Goal: Communication & Community: Answer question/provide support

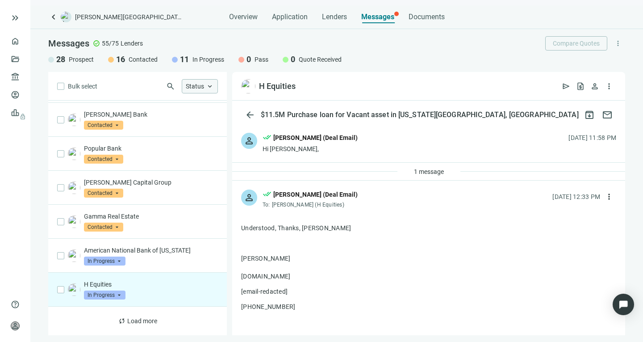
click at [208, 86] on span "keyboard_arrow_up" at bounding box center [210, 86] width 8 height 8
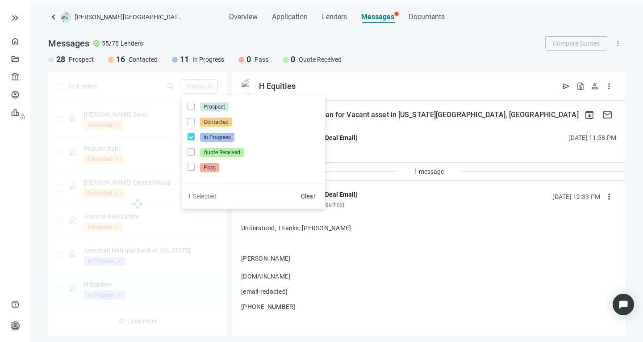
click at [173, 36] on div "Messages check_circle 55/75 Lenders Compare Quotes more_vert" at bounding box center [336, 43] width 577 height 14
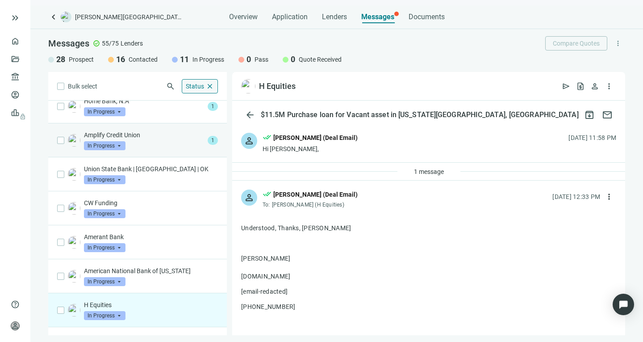
scroll to position [23, 0]
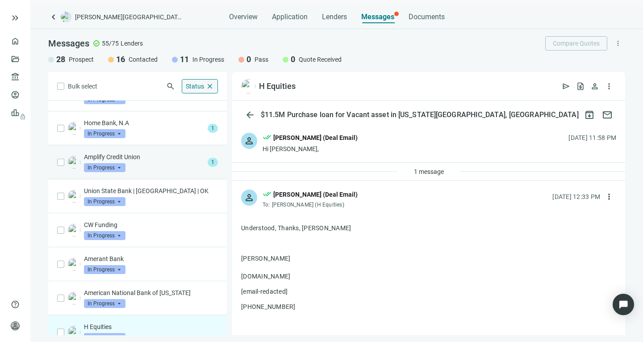
click at [156, 160] on p "Amplify Credit Union" at bounding box center [144, 156] width 120 height 9
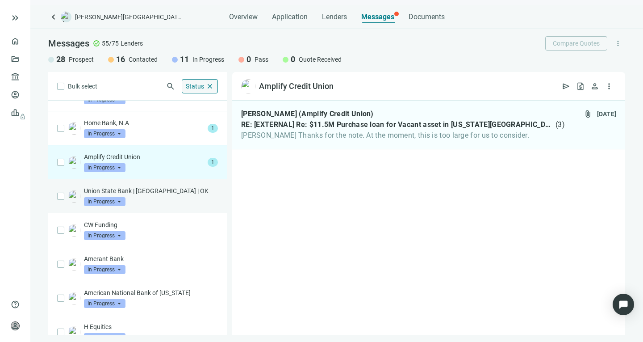
click at [156, 189] on p "Union State Bank | [GEOGRAPHIC_DATA] | OK" at bounding box center [151, 190] width 134 height 9
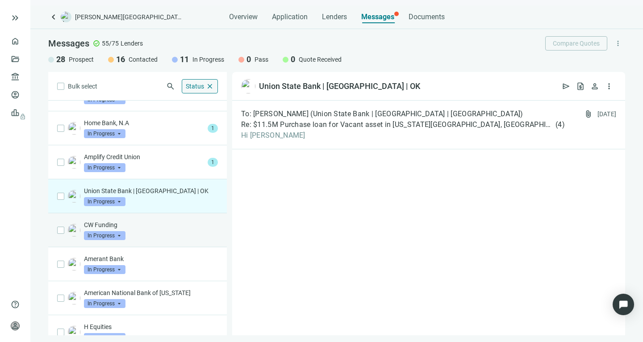
click at [157, 224] on p "CW Funding" at bounding box center [151, 224] width 134 height 9
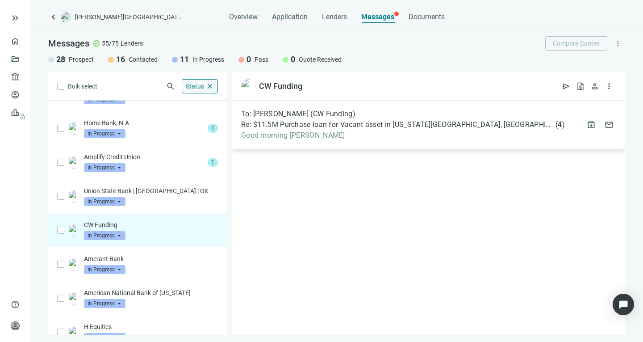
click at [352, 125] on span "Re: $11.5M Purchase loan for Vacant asset in [US_STATE][GEOGRAPHIC_DATA], [GEOG…" at bounding box center [397, 124] width 313 height 9
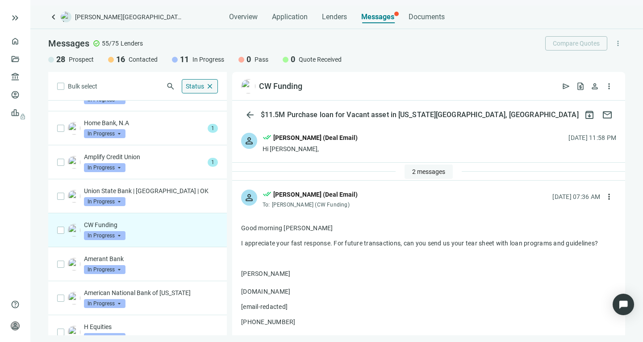
click at [412, 172] on span "2 messages" at bounding box center [428, 171] width 33 height 7
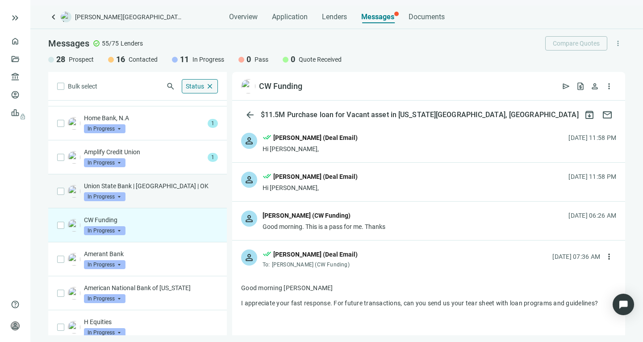
scroll to position [52, 0]
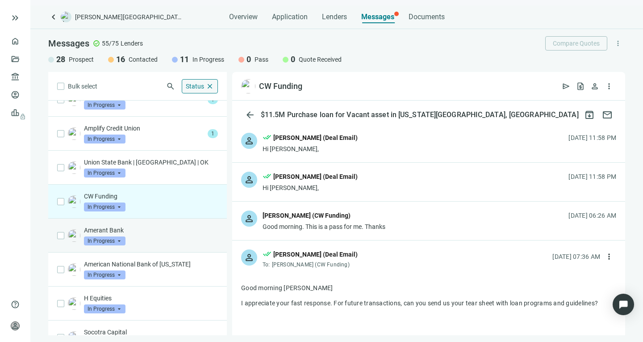
click at [165, 236] on div "Amerant Bank In Progress arrow_drop_down" at bounding box center [151, 235] width 134 height 20
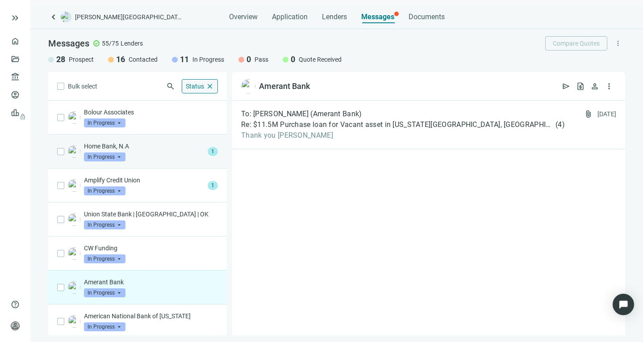
click at [169, 150] on p "Home Bank, N.A" at bounding box center [144, 146] width 120 height 9
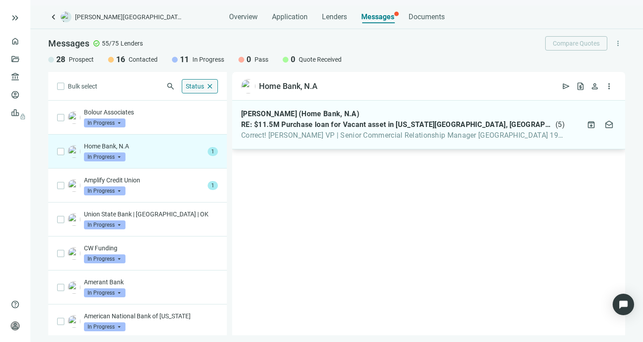
click at [322, 134] on span "Correct! [PERSON_NAME] VP | Senior Commercial Relationship Manager [GEOGRAPHIC_…" at bounding box center [403, 135] width 324 height 9
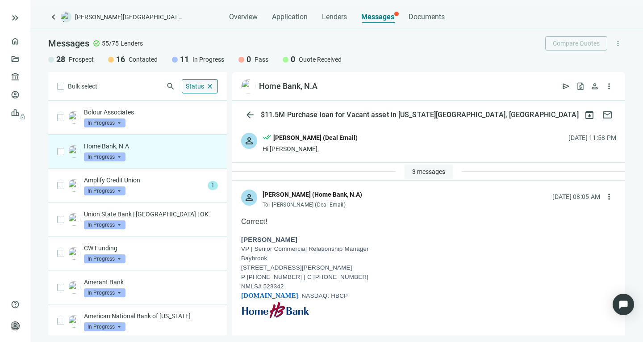
click at [412, 169] on span "3 messages" at bounding box center [428, 171] width 33 height 7
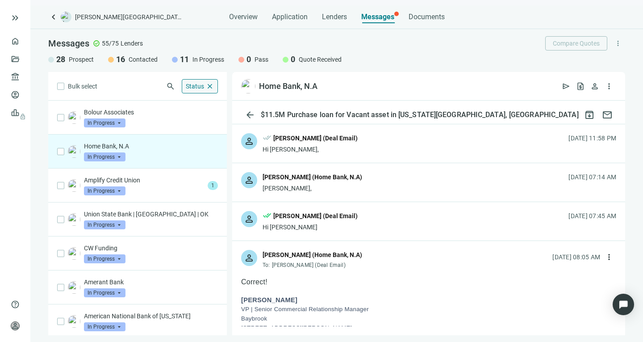
scroll to position [44, 0]
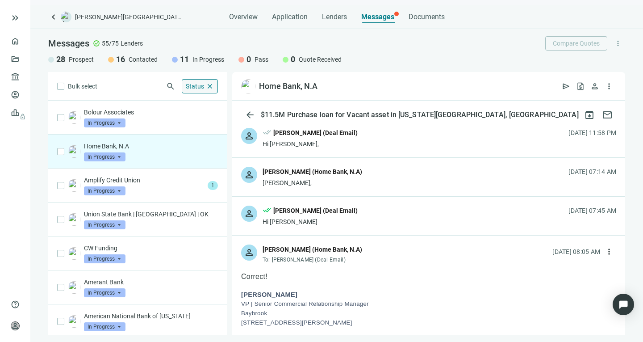
click at [304, 221] on div "Hi [PERSON_NAME]" at bounding box center [310, 221] width 95 height 9
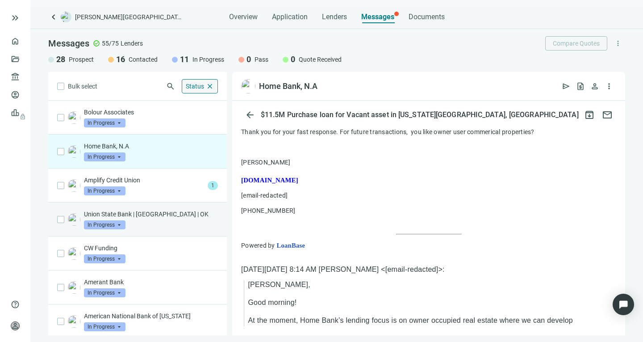
scroll to position [585, 0]
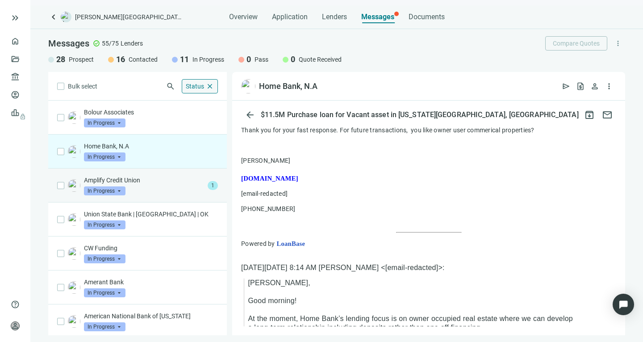
click at [149, 188] on div "Amplify Credit Union In Progress arrow_drop_down" at bounding box center [144, 185] width 120 height 20
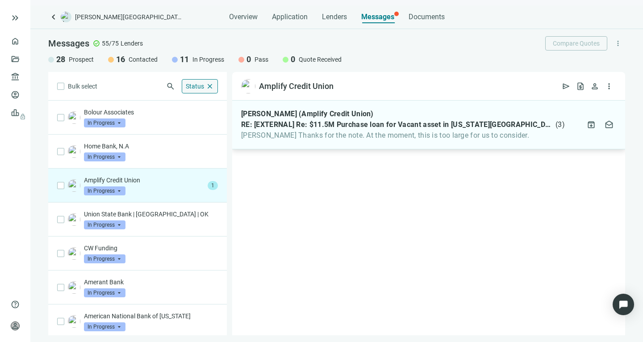
click at [324, 134] on span "[PERSON_NAME] Thanks for the note. At the moment, this is too large for us to c…" at bounding box center [403, 135] width 324 height 9
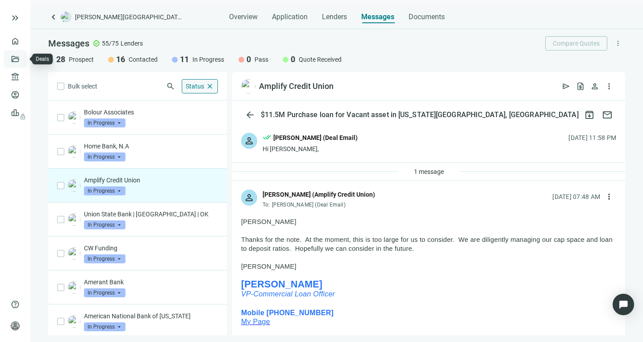
click at [22, 56] on link "Deals" at bounding box center [30, 58] width 16 height 7
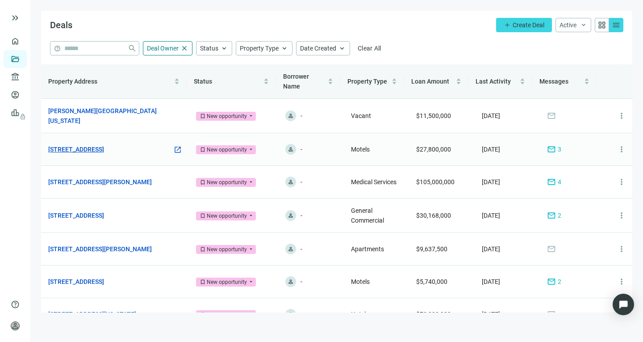
click at [72, 148] on link "[STREET_ADDRESS]" at bounding box center [76, 149] width 56 height 10
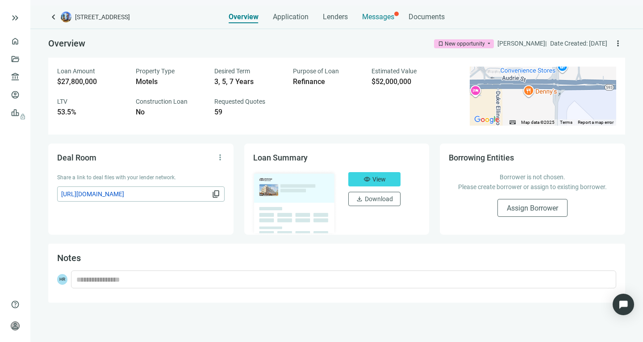
click at [381, 14] on span "Messages" at bounding box center [378, 17] width 32 height 8
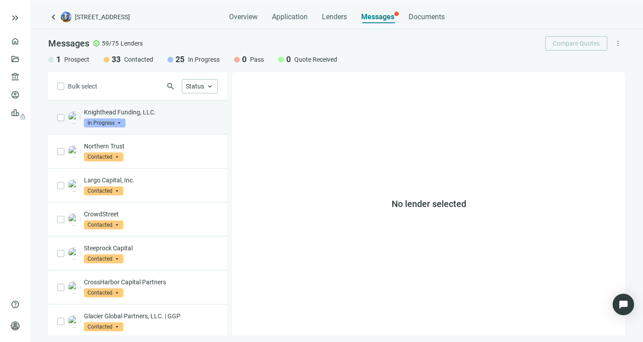
click at [164, 119] on div "Knighthead Funding, LLC. In Progress arrow_drop_down" at bounding box center [151, 118] width 134 height 20
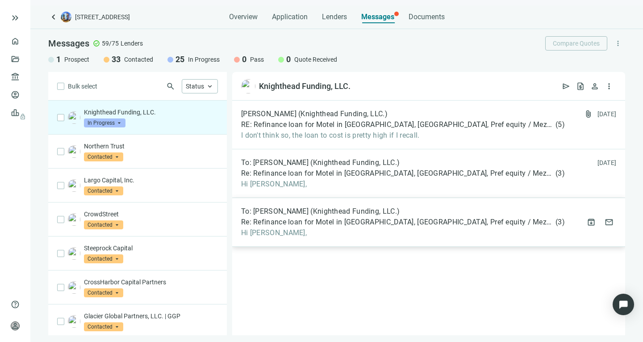
click at [342, 228] on div "To: [PERSON_NAME] (Knighthead Funding, LLC.) Re: Refinance loan for Motel in [G…" at bounding box center [403, 222] width 324 height 30
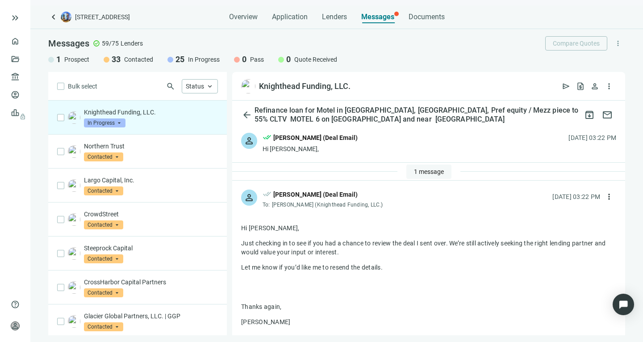
click at [422, 168] on span "1 message" at bounding box center [429, 171] width 30 height 7
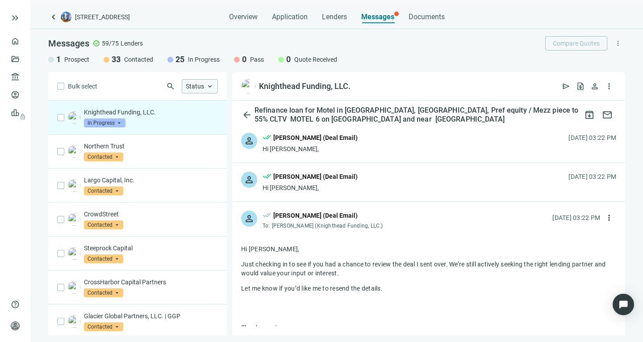
click at [207, 87] on span "keyboard_arrow_up" at bounding box center [210, 86] width 8 height 8
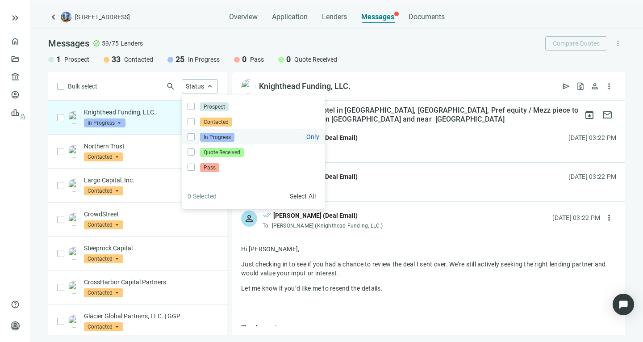
click at [203, 136] on span "In Progress" at bounding box center [217, 137] width 34 height 9
click at [142, 78] on div "Bulk select search Status close Prospect Only Contacted Only In Progress Only Q…" at bounding box center [137, 203] width 179 height 263
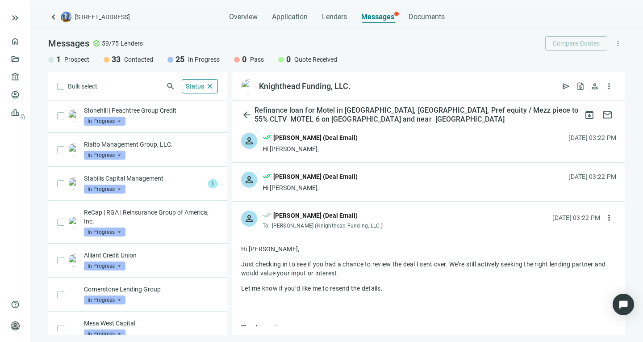
scroll to position [176, 0]
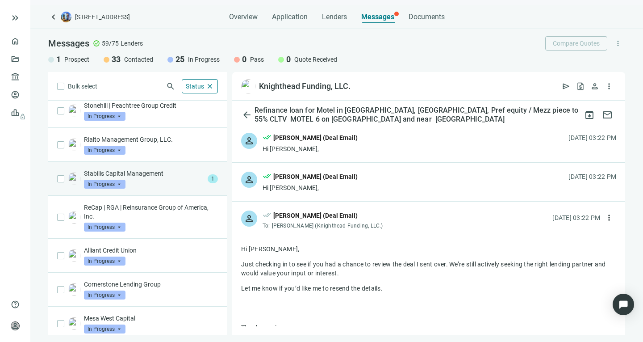
click at [158, 182] on div "Stabilis Capital Management In Progress arrow_drop_down" at bounding box center [144, 179] width 120 height 20
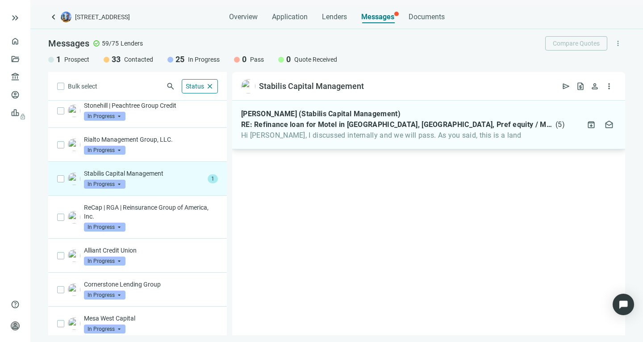
click at [347, 135] on span "Hi [PERSON_NAME], I discussed internally and we will pass. As you said, this is…" at bounding box center [403, 135] width 324 height 9
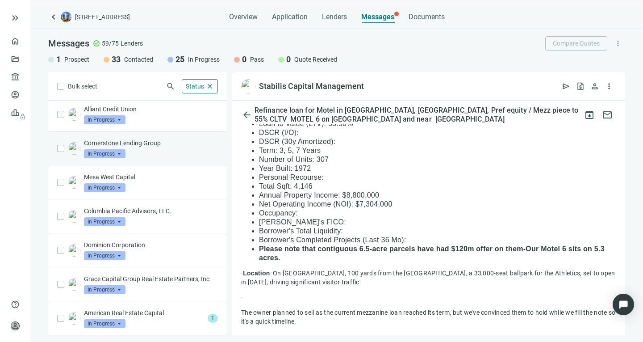
scroll to position [327, 0]
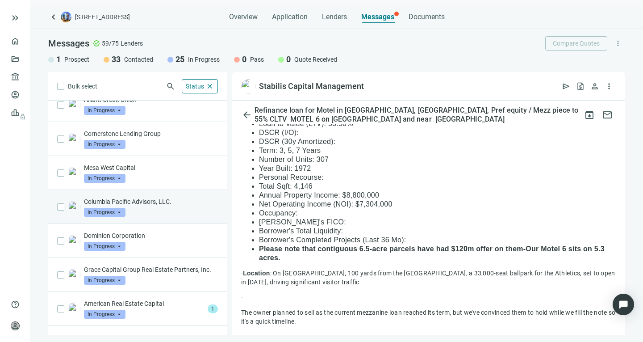
click at [167, 208] on div "Columbia Pacific Advisors, LLC. In Progress arrow_drop_down" at bounding box center [151, 207] width 134 height 20
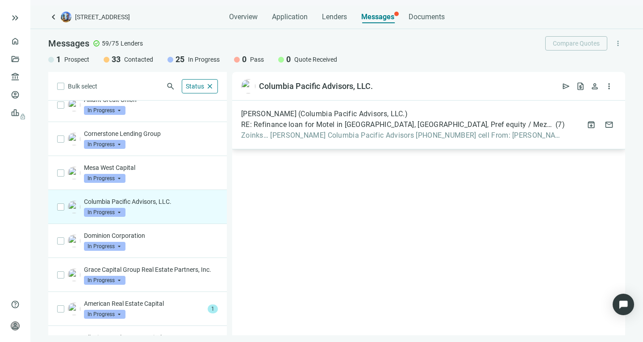
click at [313, 133] on span "Zoinks… [PERSON_NAME] Columbia Pacific Advisors [PHONE_NUMBER] cell From: [PERS…" at bounding box center [403, 135] width 324 height 9
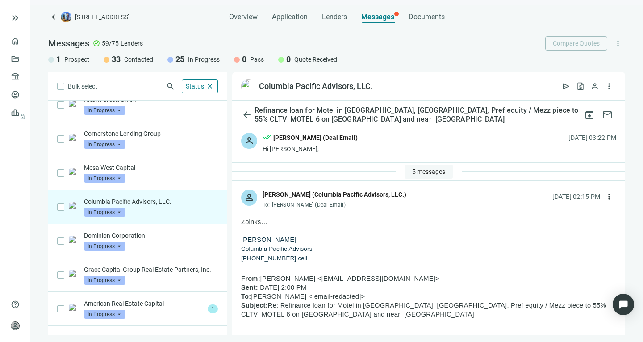
click at [412, 168] on span "5 messages" at bounding box center [428, 171] width 33 height 7
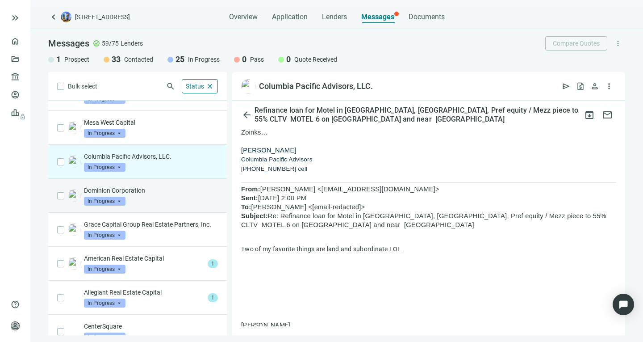
scroll to position [376, 0]
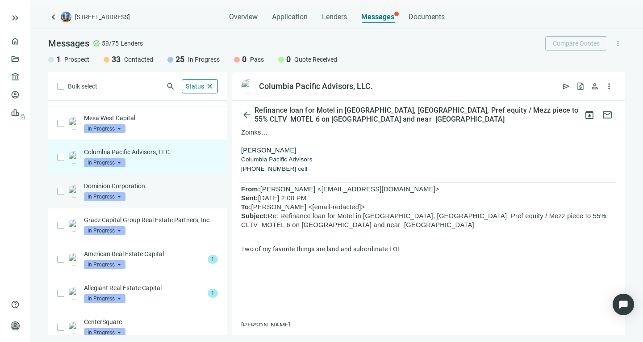
click at [172, 192] on div "Dominion Corporation In Progress arrow_drop_down" at bounding box center [151, 191] width 134 height 20
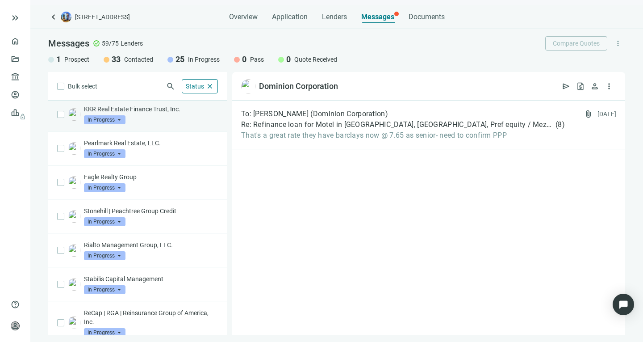
scroll to position [57, 0]
